Goal: Entertainment & Leisure: Consume media (video, audio)

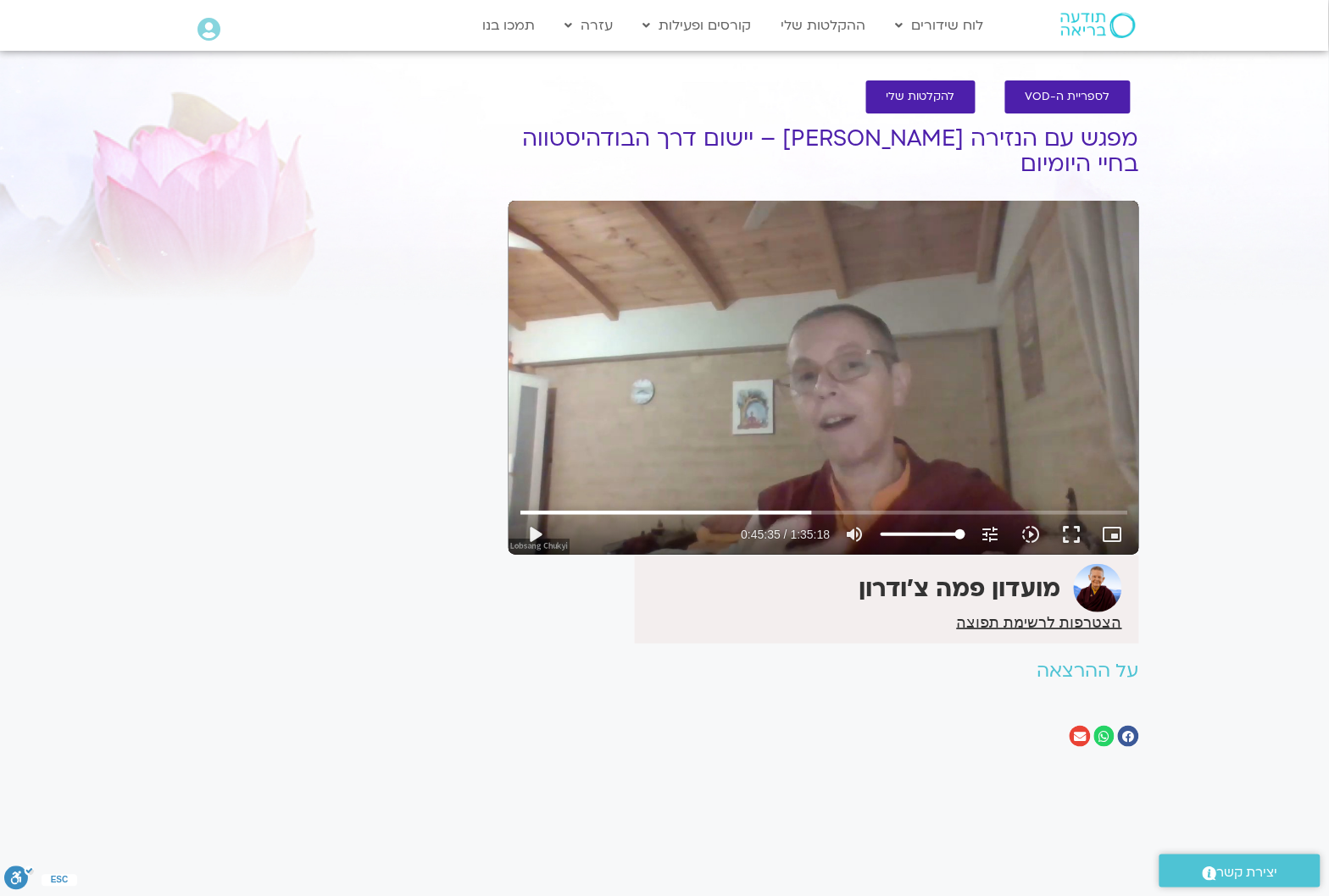
click at [370, 377] on div "It seems we can't find what you're looking for. It seems we can't find what you…" at bounding box center [341, 434] width 319 height 675
click at [739, 402] on div "Skip Ad 1:33:58 play_arrow 0:45:35 / 1:35:18 volume_up Mute tune Resolution Aut…" at bounding box center [824, 378] width 631 height 354
click at [1070, 530] on button "fullscreen" at bounding box center [1072, 534] width 41 height 41
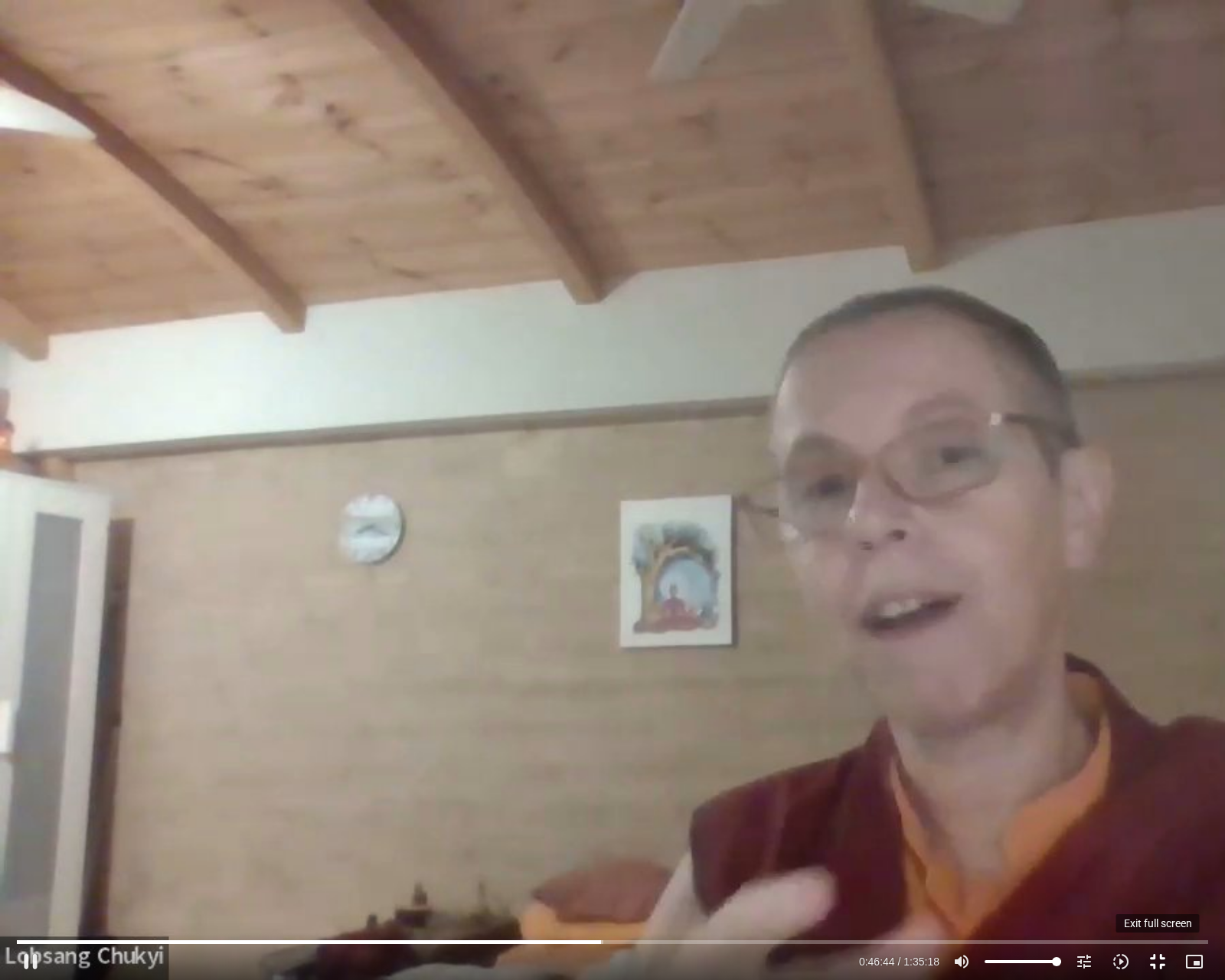
click at [1156, 809] on button "fullscreen_exit" at bounding box center [1158, 962] width 37 height 37
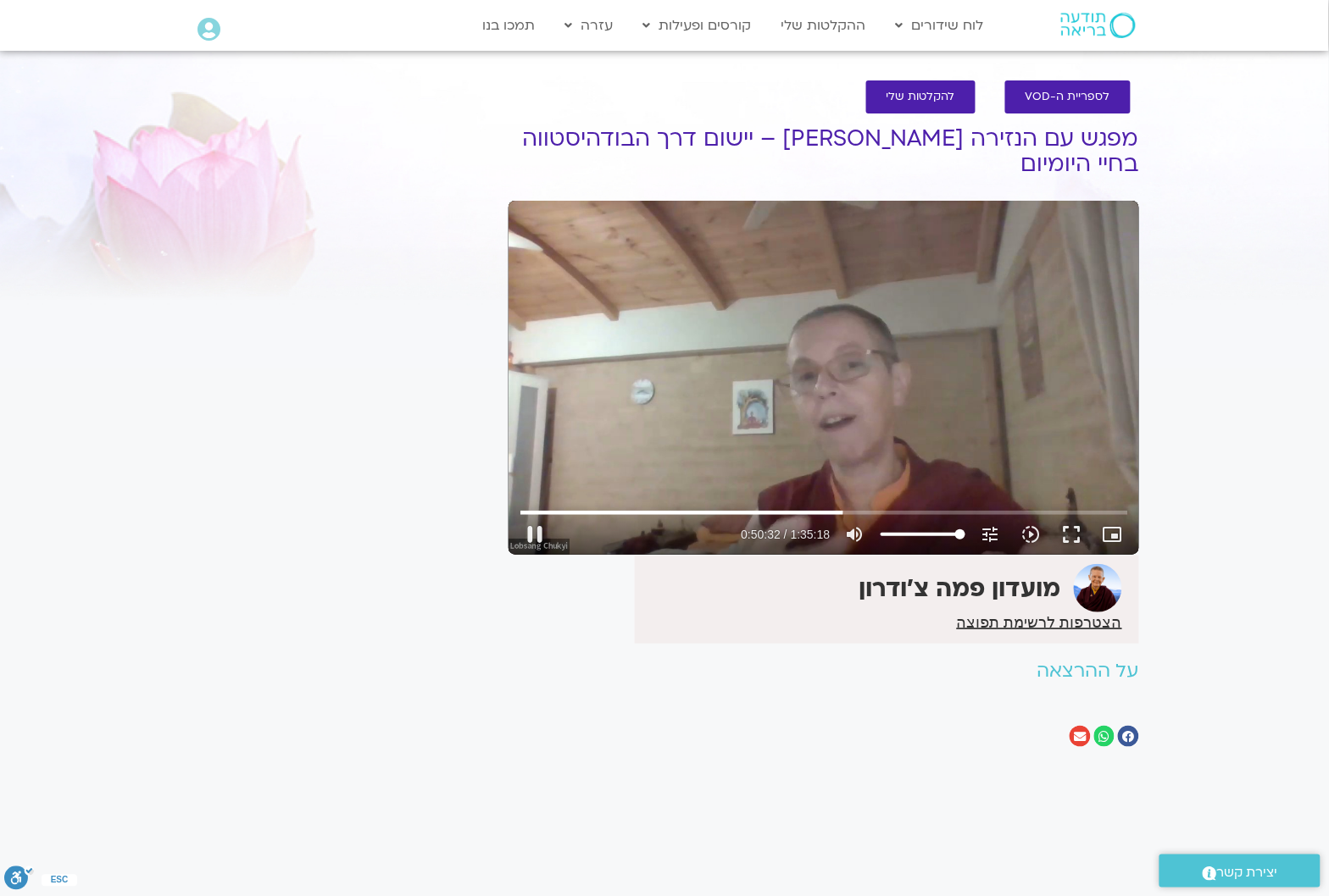
click at [895, 319] on div "Skip Ad 59:13 pause 0:50:32 / 1:35:18 volume_up Mute tune Resolution Auto 720p …" at bounding box center [824, 378] width 631 height 354
click at [895, 319] on div "Skip Ad 59:13 play_arrow 0:50:32 / 1:35:18 volume_up Mute tune Resolution Auto …" at bounding box center [824, 378] width 631 height 354
click at [858, 289] on div "Skip Ad 59:13 pause 0:50:41 / 1:35:18 volume_up Mute tune Resolution Auto 720p …" at bounding box center [824, 378] width 631 height 354
click at [858, 289] on div "Skip Ad 59:13 play_arrow 0:50:42 / 1:35:18 volume_up Mute tune Resolution Auto …" at bounding box center [824, 378] width 631 height 354
click at [765, 356] on div "Skip Ad 59:13 pause 0:50:48 / 1:35:18 volume_up Mute tune Resolution Auto 720p …" at bounding box center [824, 378] width 631 height 354
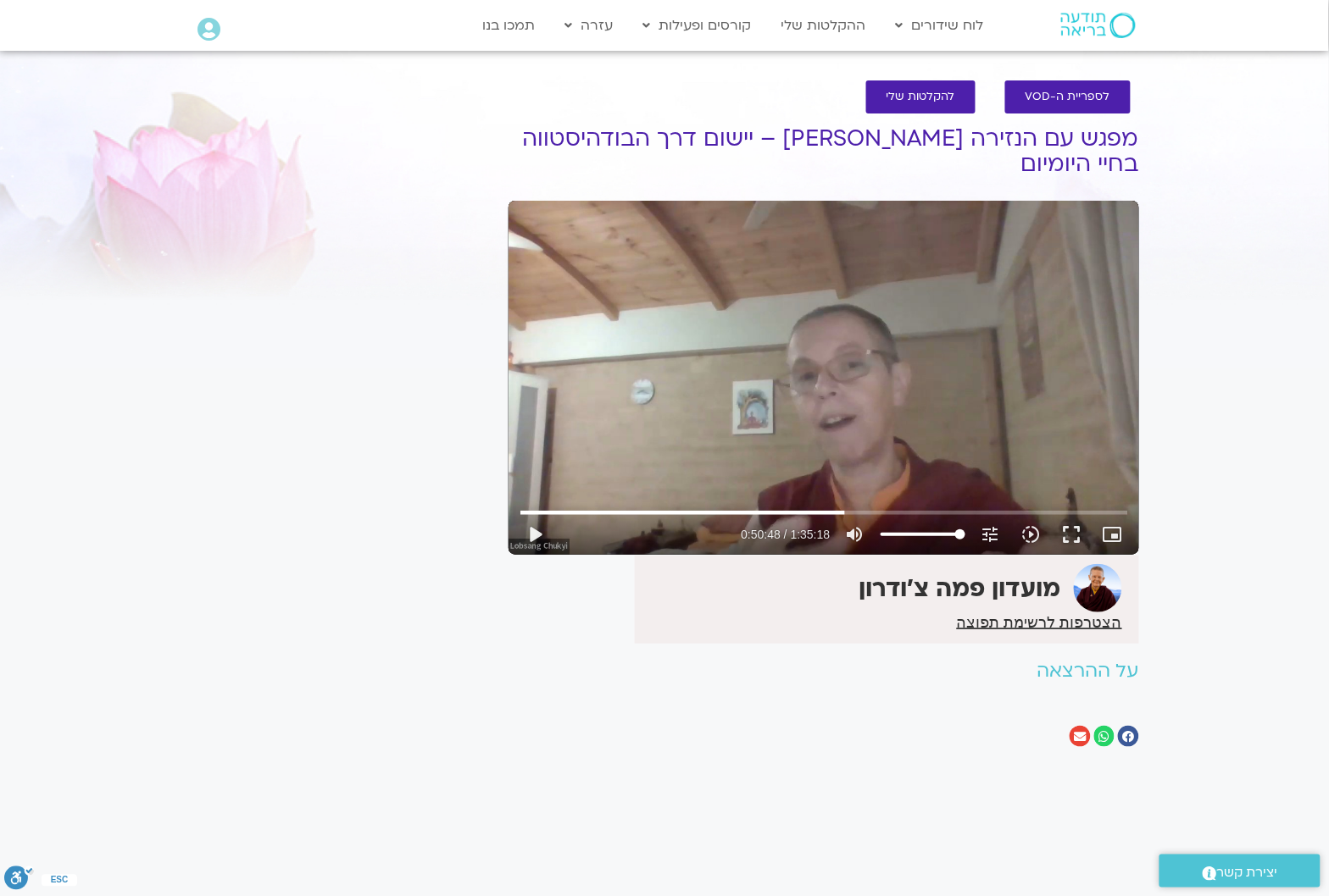
click at [765, 356] on div "Skip Ad 59:13 play_arrow 0:50:48 / 1:35:18 volume_up Mute tune Resolution Auto …" at bounding box center [824, 378] width 631 height 354
click at [803, 384] on div "Skip Ad 59:13 pause 0:54:27 / 1:35:18 volume_up Mute tune Resolution Auto 720p …" at bounding box center [824, 378] width 631 height 354
click at [803, 384] on div "Skip Ad 59:13 play_arrow 0:54:27 / 1:35:18 volume_up Mute tune Resolution Auto …" at bounding box center [824, 378] width 631 height 354
click at [618, 366] on div "Skip Ad 59:13 pause 1:03:43 / 1:35:18 volume_up Mute tune Resolution Auto 720p …" at bounding box center [824, 378] width 631 height 354
click at [765, 357] on div "Skip Ad 59:13 play_arrow 1:03:43 / 1:35:18 volume_up Mute tune Resolution Auto …" at bounding box center [824, 378] width 631 height 354
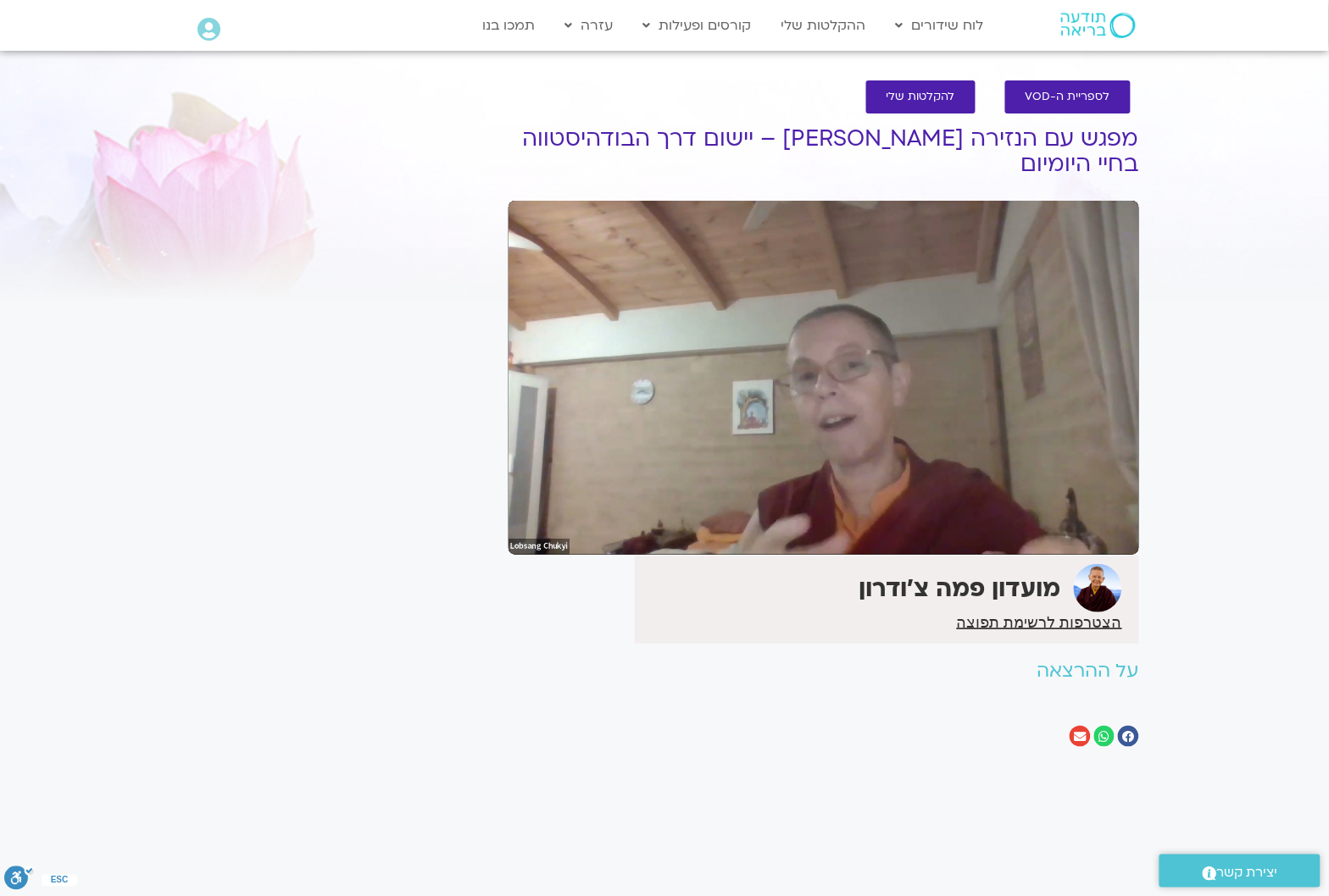
click at [879, 378] on div "Skip Ad 59:13 pause 1:05:04 / 1:35:18 volume_up Mute tune Resolution Auto 720p …" at bounding box center [824, 378] width 631 height 354
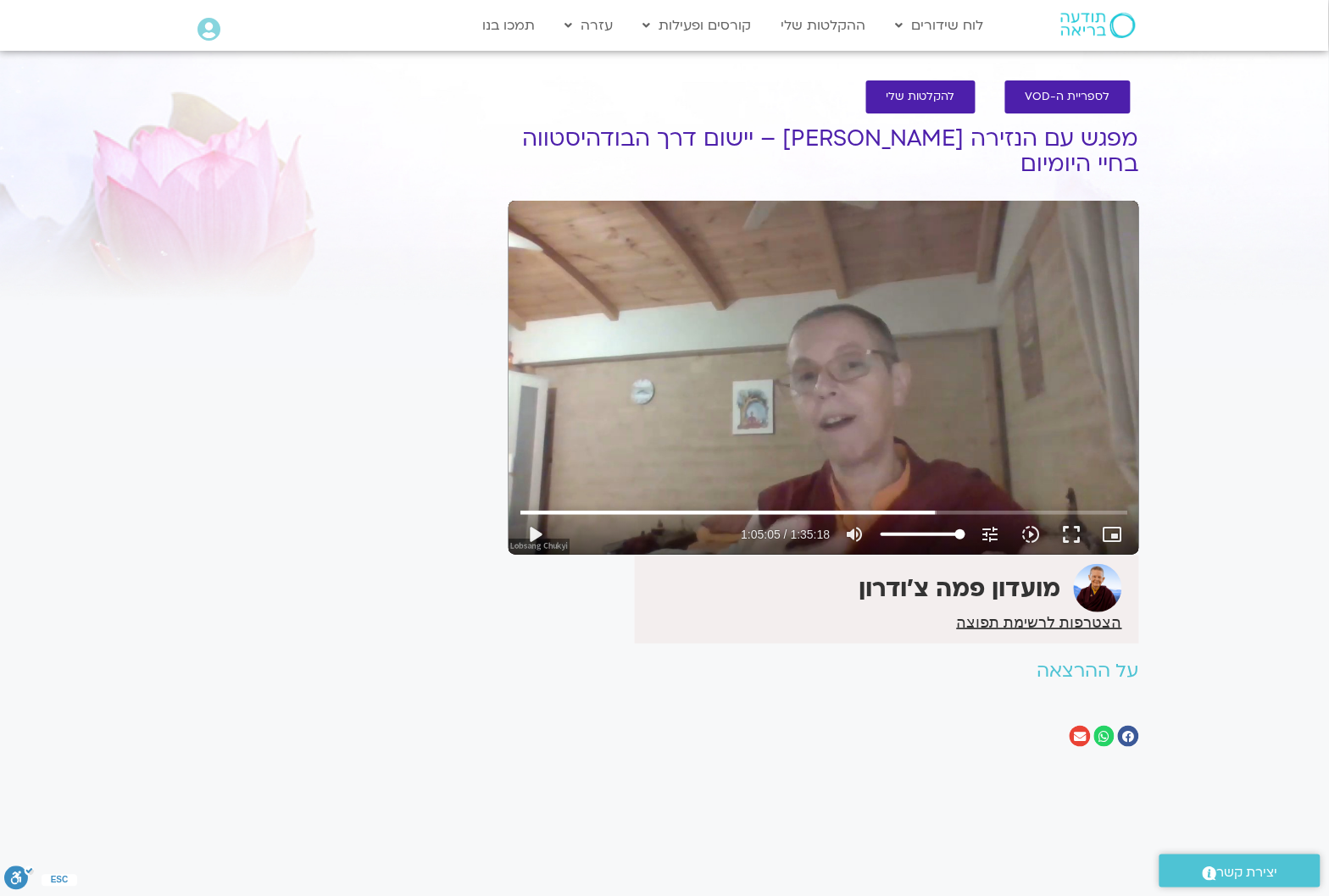
click at [781, 399] on div "Skip Ad 59:13 play_arrow 1:05:05 / 1:35:18 volume_up Mute tune Resolution Auto …" at bounding box center [824, 378] width 631 height 354
click at [733, 408] on div "Skip Ad 30:49 pause 1:06:19 / 1:35:18 volume_up Mute tune Resolution Auto 720p …" at bounding box center [824, 378] width 631 height 354
click at [777, 341] on div "Skip Ad 30:49 play_arrow 1:06:19 / 1:35:18 volume_up Mute tune Resolution Auto …" at bounding box center [824, 378] width 631 height 354
click at [823, 425] on div "Skip Ad 30:49 pause 1:10:11 / 1:35:18 volume_up Mute tune Resolution Auto 720p …" at bounding box center [824, 378] width 631 height 354
click at [820, 349] on div "Skip Ad 30:49 play_arrow 1:10:11 / 1:35:18 volume_up Mute tune Resolution Auto …" at bounding box center [824, 378] width 631 height 354
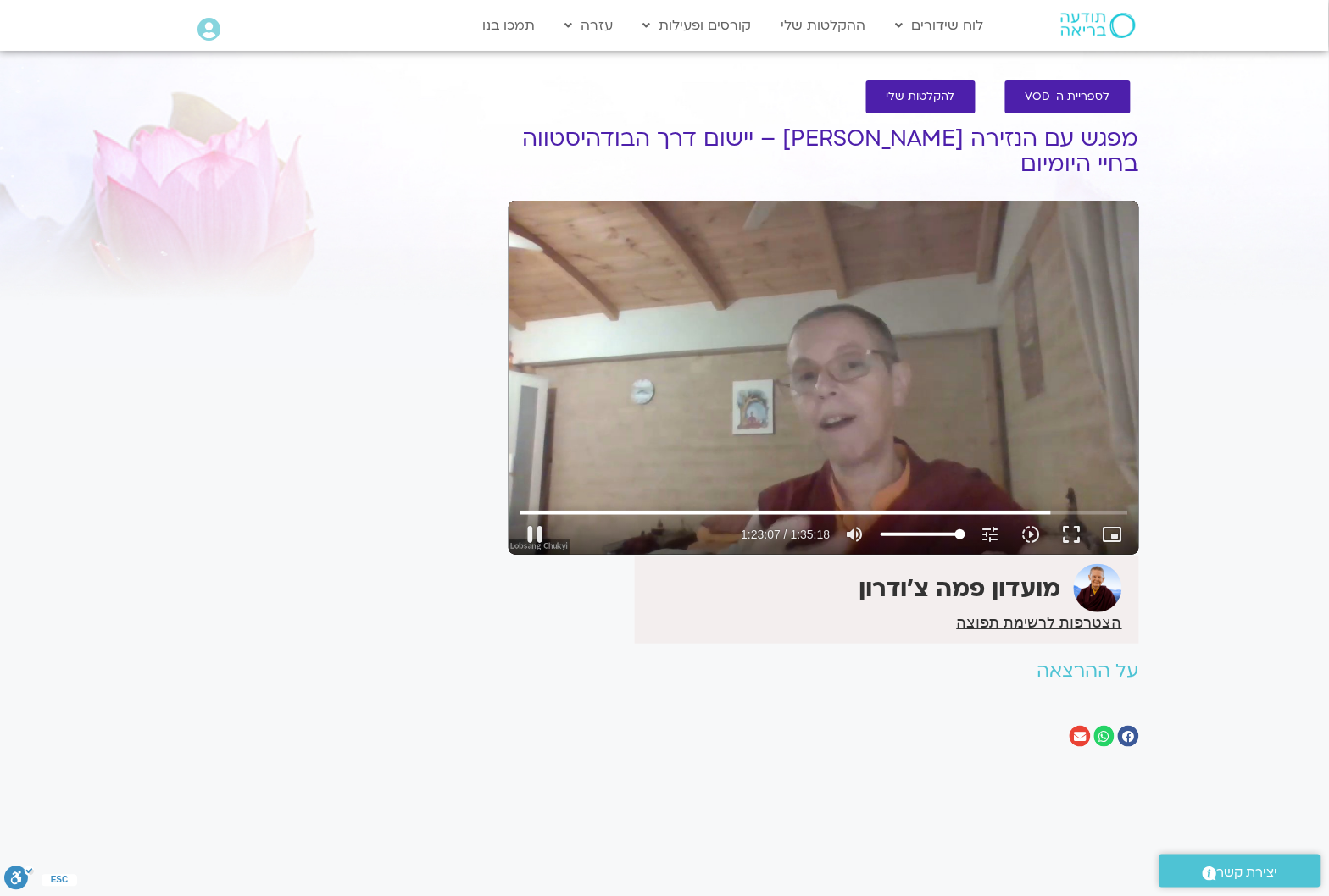
click at [763, 396] on div "Skip Ad 30:49 pause 1:23:07 / 1:35:18 volume_up Mute tune Resolution Auto 720p …" at bounding box center [824, 378] width 631 height 354
click at [898, 405] on div "Skip Ad 30:49 play_arrow 1:23:07 / 1:35:18 volume_up Mute tune Resolution Auto …" at bounding box center [824, 378] width 631 height 354
click at [801, 420] on div "Skip Ad 30:49 pause 1:30:44 / 1:35:18 volume_up Mute tune Resolution Auto 720p …" at bounding box center [824, 378] width 631 height 354
click at [786, 398] on div "Skip Ad 30:49 play_arrow 1:30:45 / 1:35:18 volume_up Mute tune Resolution Auto …" at bounding box center [824, 378] width 631 height 354
click at [794, 295] on div "Skip Ad 30:49 pause 1:30:50 / 1:35:18 volume_up Mute tune Resolution Auto 720p …" at bounding box center [824, 378] width 631 height 354
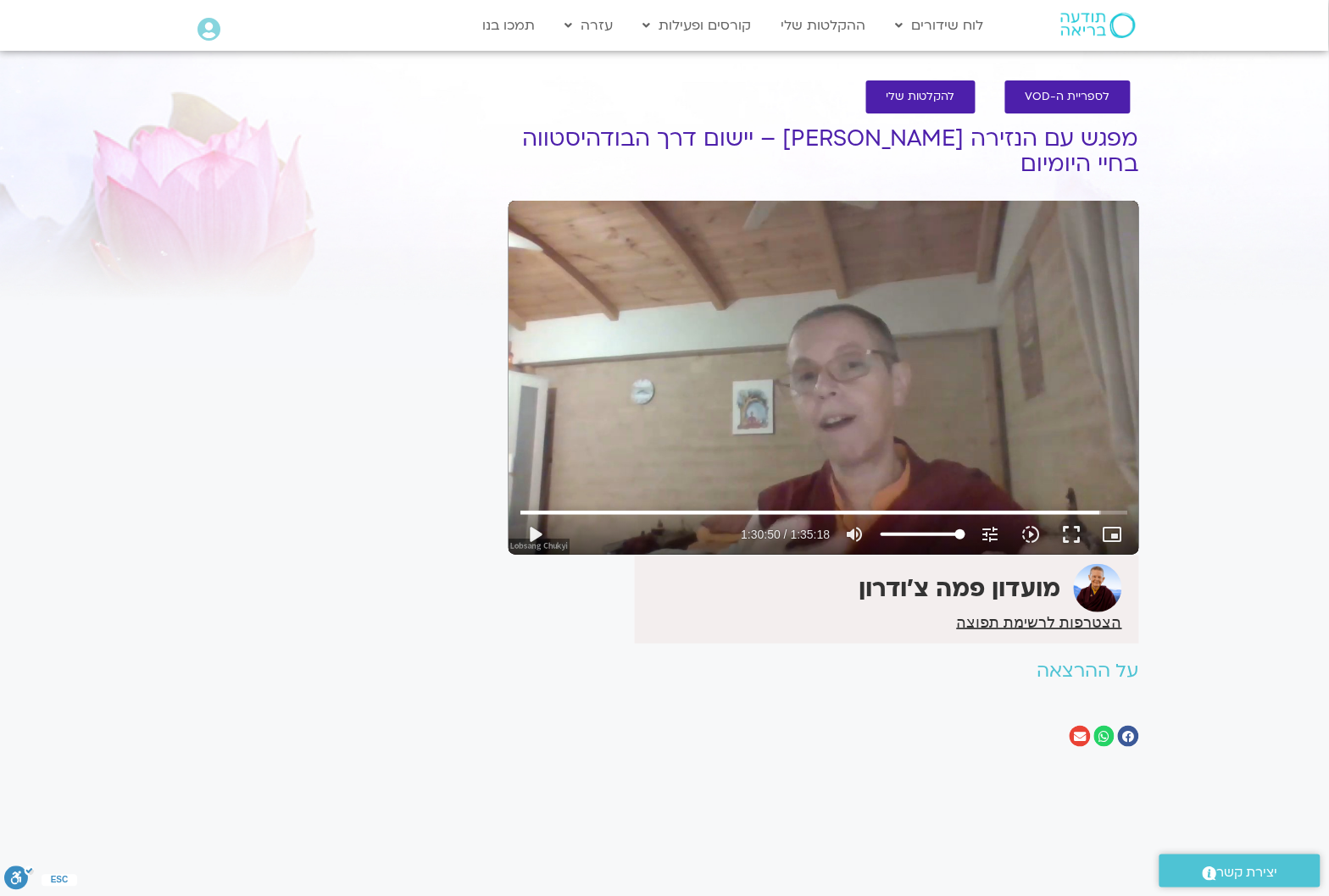
click at [794, 295] on div "Skip Ad 30:49 play_arrow 1:30:50 / 1:35:18 volume_up Mute tune Resolution Auto …" at bounding box center [824, 378] width 631 height 354
click at [828, 277] on div "Skip Ad 30:49 pause 1:30:54 / 1:35:18 volume_up Mute tune Resolution Auto 720p …" at bounding box center [824, 378] width 631 height 354
click at [828, 278] on div "Skip Ad 30:49 play_arrow 1:30:54 / 1:35:18 volume_up Mute tune Resolution Auto …" at bounding box center [824, 378] width 631 height 354
click at [763, 339] on div "Skip Ad 30:49 pause 1:31:32 / 1:35:18 volume_up Mute tune Resolution Auto 720p …" at bounding box center [824, 378] width 631 height 354
click at [767, 348] on div "Skip Ad 30:49 play_arrow 1:31:32 / 1:35:18 volume_up Mute tune Resolution Auto …" at bounding box center [824, 378] width 631 height 354
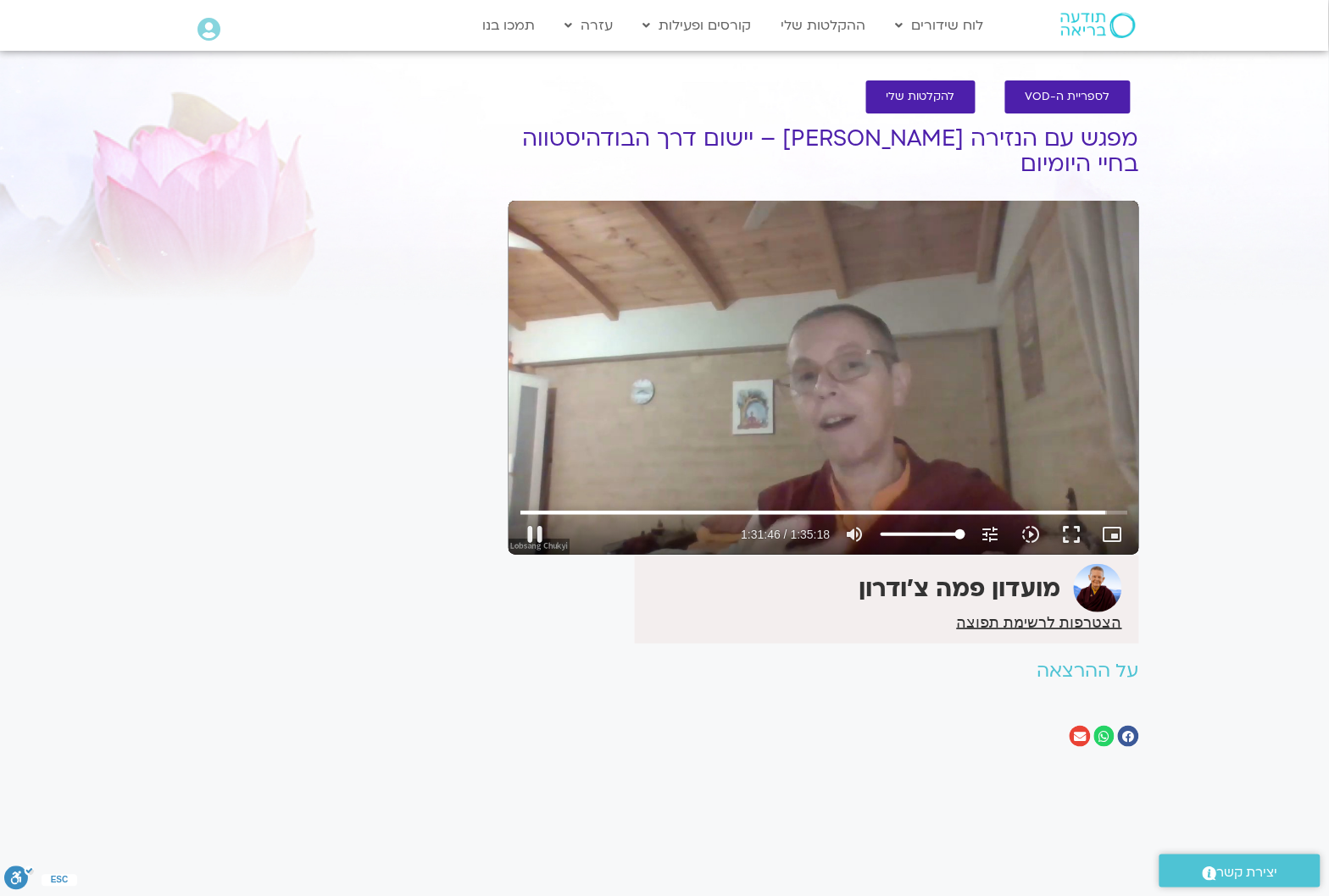
click at [756, 323] on div "Skip Ad 30:49 pause 1:31:46 / 1:35:18 volume_up Mute tune Resolution Auto 720p …" at bounding box center [824, 378] width 631 height 354
click at [751, 324] on div "Skip Ad 30:49 play_arrow 1:31:46 / 1:35:18 volume_up Mute tune Resolution Auto …" at bounding box center [824, 378] width 631 height 354
type input "5718.28"
